Goal: Task Accomplishment & Management: Manage account settings

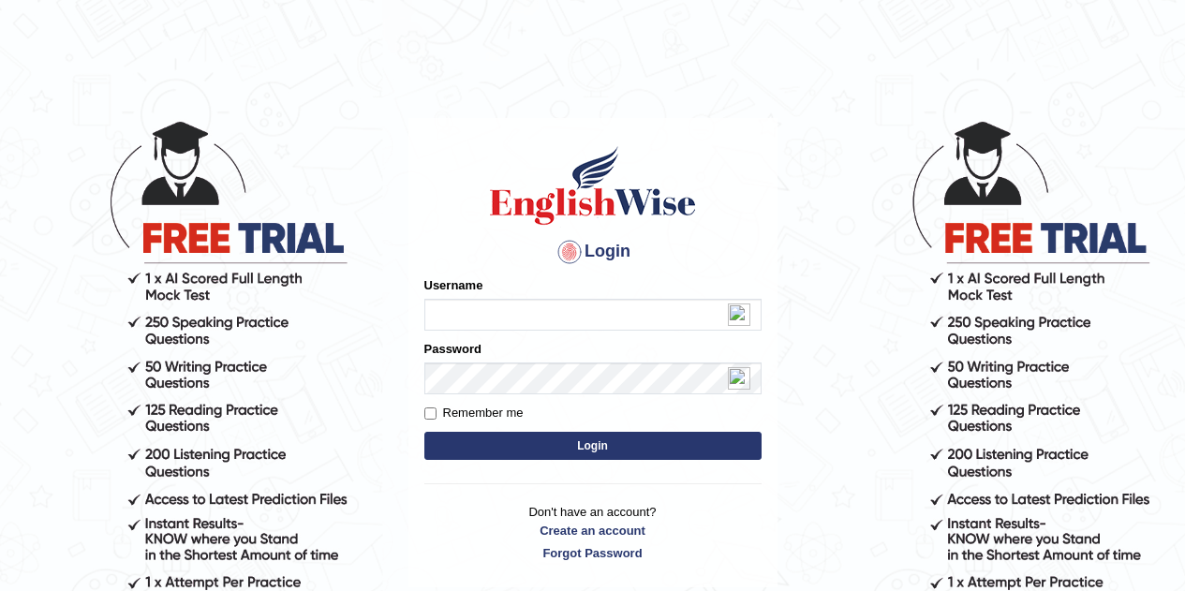
click at [442, 318] on input "Username" at bounding box center [592, 315] width 337 height 32
type input "s"
